Goal: Information Seeking & Learning: Understand process/instructions

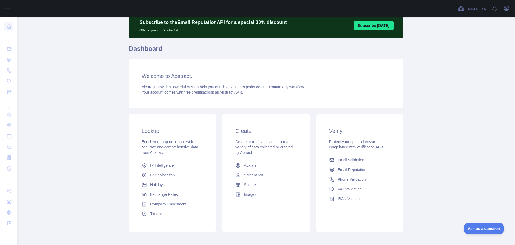
scroll to position [21, 0]
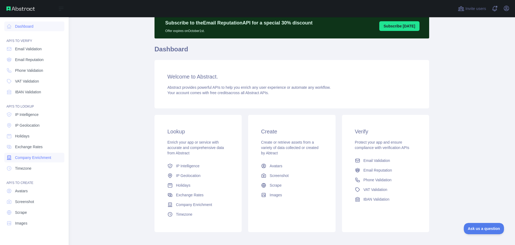
click at [44, 157] on span "Company Enrichment" at bounding box center [33, 157] width 36 height 5
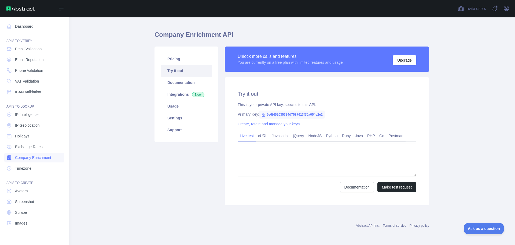
type textarea "**********"
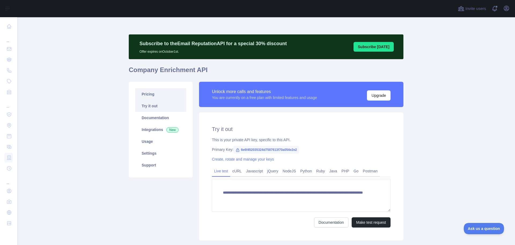
click at [169, 95] on link "Pricing" at bounding box center [160, 94] width 51 height 12
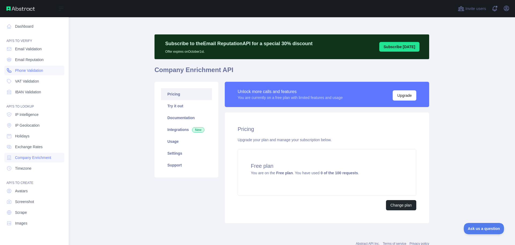
click at [28, 68] on span "Phone Validation" at bounding box center [29, 70] width 28 height 5
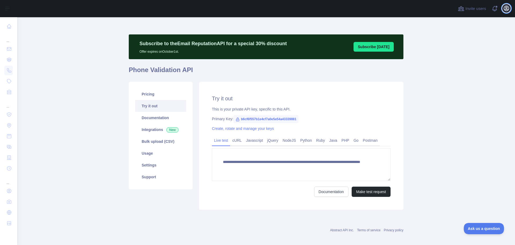
click at [506, 7] on icon "button" at bounding box center [506, 8] width 5 height 5
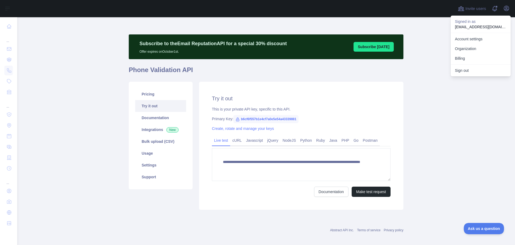
click at [454, 96] on main "**********" at bounding box center [266, 130] width 498 height 227
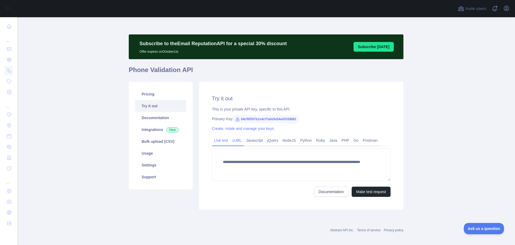
click at [234, 140] on link "cURL" at bounding box center [237, 140] width 14 height 9
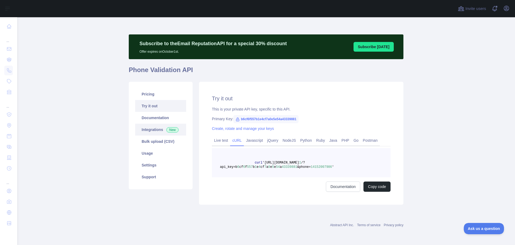
click at [148, 131] on link "Integrations New" at bounding box center [160, 129] width 51 height 12
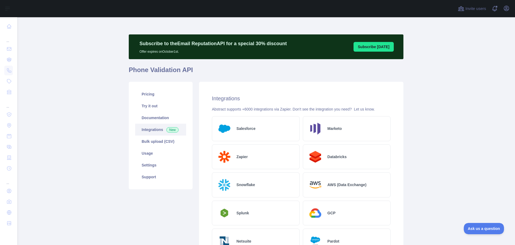
click at [102, 102] on main "Subscribe to the Email Reputation API for a special 30 % discount Offer expires…" at bounding box center [266, 130] width 498 height 227
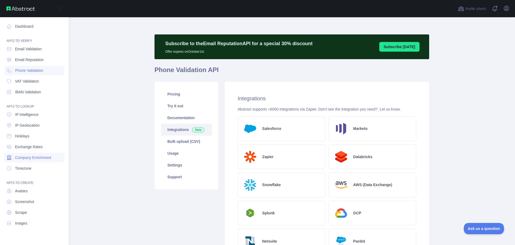
click at [35, 160] on span "Company Enrichment" at bounding box center [33, 157] width 36 height 5
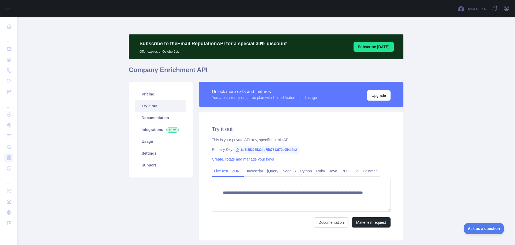
click at [235, 170] on link "cURL" at bounding box center [237, 170] width 14 height 9
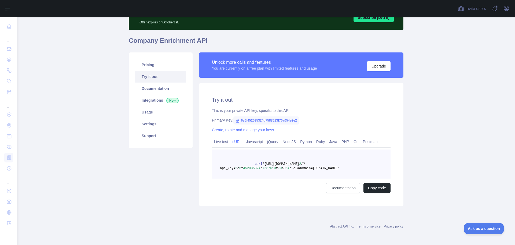
scroll to position [30, 0]
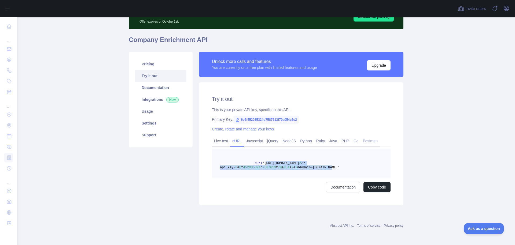
drag, startPoint x: 321, startPoint y: 167, endPoint x: 261, endPoint y: 163, distance: 60.3
click at [261, 163] on span "curl '[URL][DOMAIN_NAME] 2 /?api_key= 6 e 6 f 452035324 d 7587613 f 70 a 054 e …" at bounding box center [280, 165] width 120 height 8
copy span "[URL][DOMAIN_NAME] 2 /?api_key= 6 e 6 f 452035324 d 7587613 f 70 a 054 e 2 e 2 …"
click at [154, 87] on link "Documentation" at bounding box center [160, 88] width 51 height 12
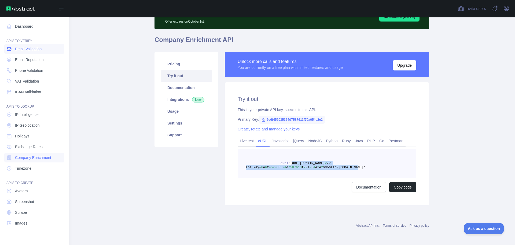
click at [26, 49] on span "Email Validation" at bounding box center [28, 48] width 27 height 5
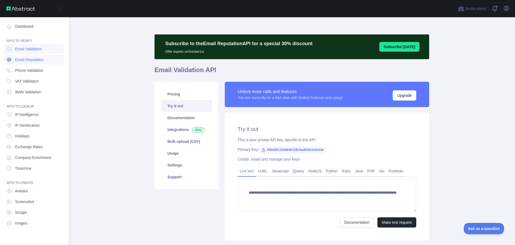
click at [20, 60] on span "Email Reputation" at bounding box center [29, 59] width 29 height 5
click at [23, 50] on span "Email Validation" at bounding box center [28, 48] width 27 height 5
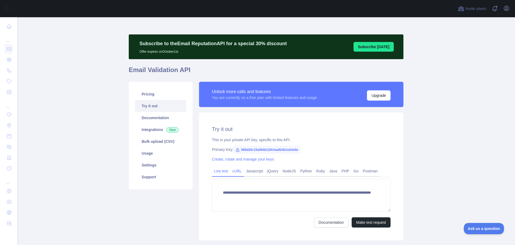
click at [235, 171] on link "cURL" at bounding box center [237, 170] width 14 height 9
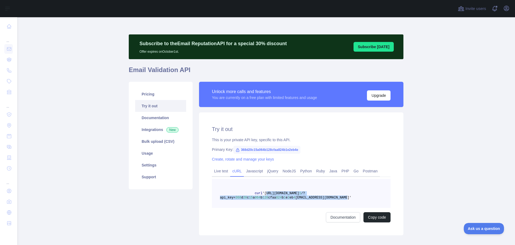
drag, startPoint x: 335, startPoint y: 197, endPoint x: 261, endPoint y: 194, distance: 73.9
click at [261, 194] on span "curl '[URL][DOMAIN_NAME] 1 /?api_key= 368 d 20 c 15 a 064 b 128 cfaa 824 b 1 e …" at bounding box center [286, 195] width 132 height 8
copy span "[URL][DOMAIN_NAME] 1 /?api_key= 368 d 20 c 15 a 064 b 128 cfaa 824 b 1 e 2 eb 4…"
click at [153, 117] on link "Documentation" at bounding box center [160, 118] width 51 height 12
